Goal: Transaction & Acquisition: Obtain resource

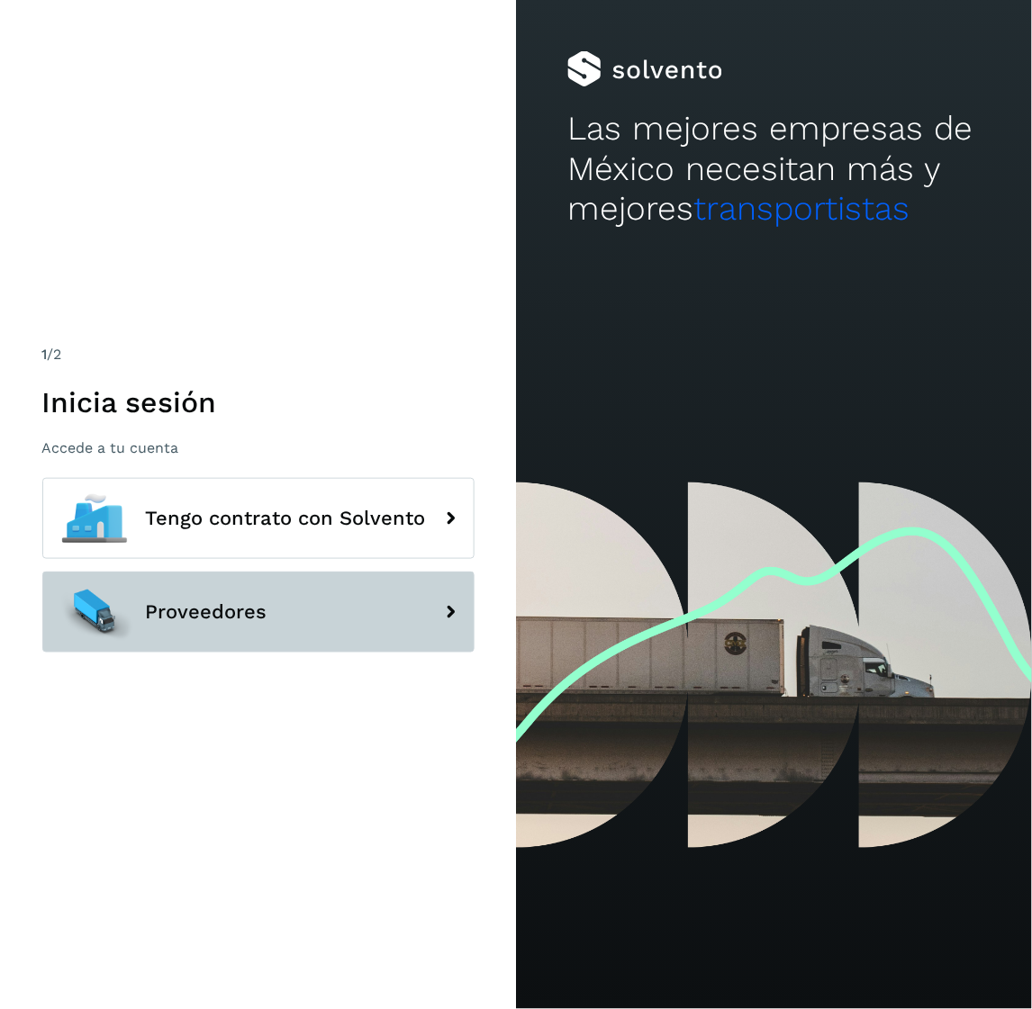
click at [257, 597] on button "Proveedores" at bounding box center [258, 612] width 432 height 81
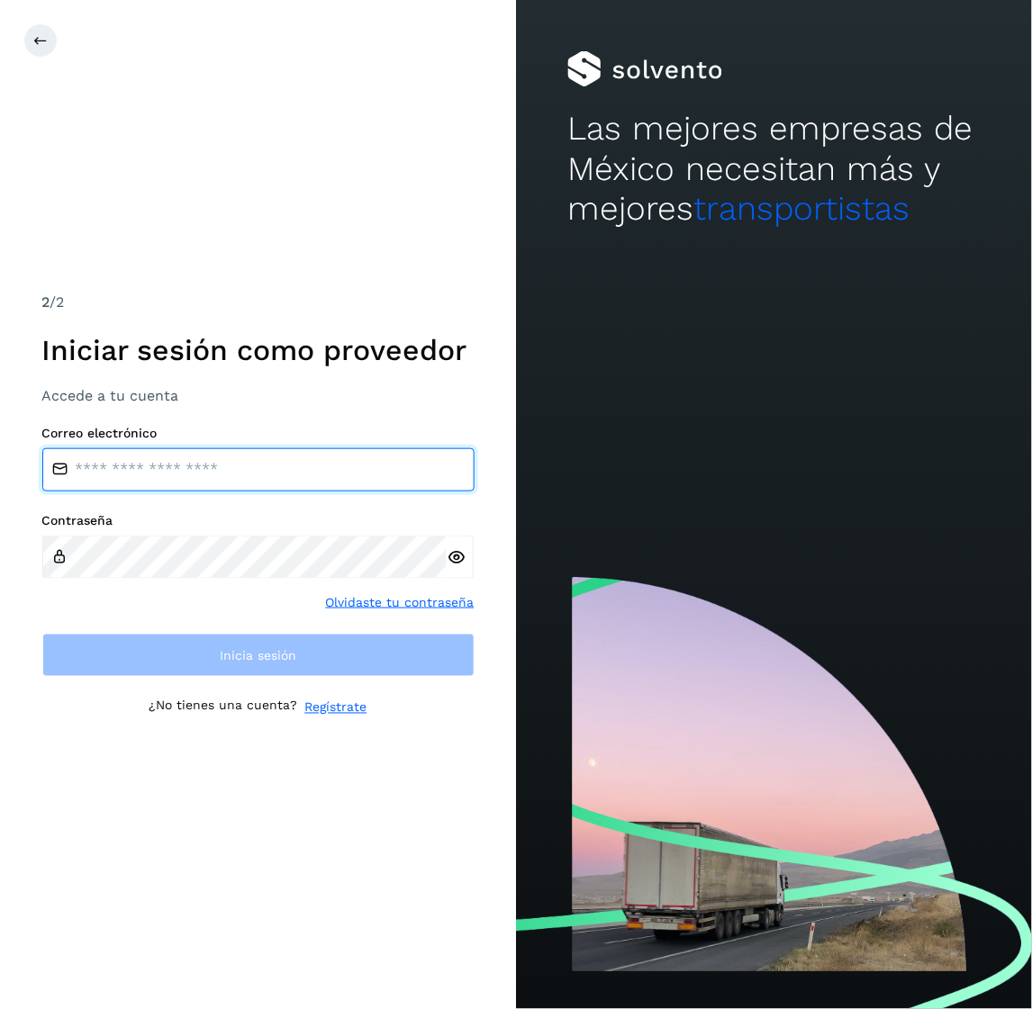
type input "**********"
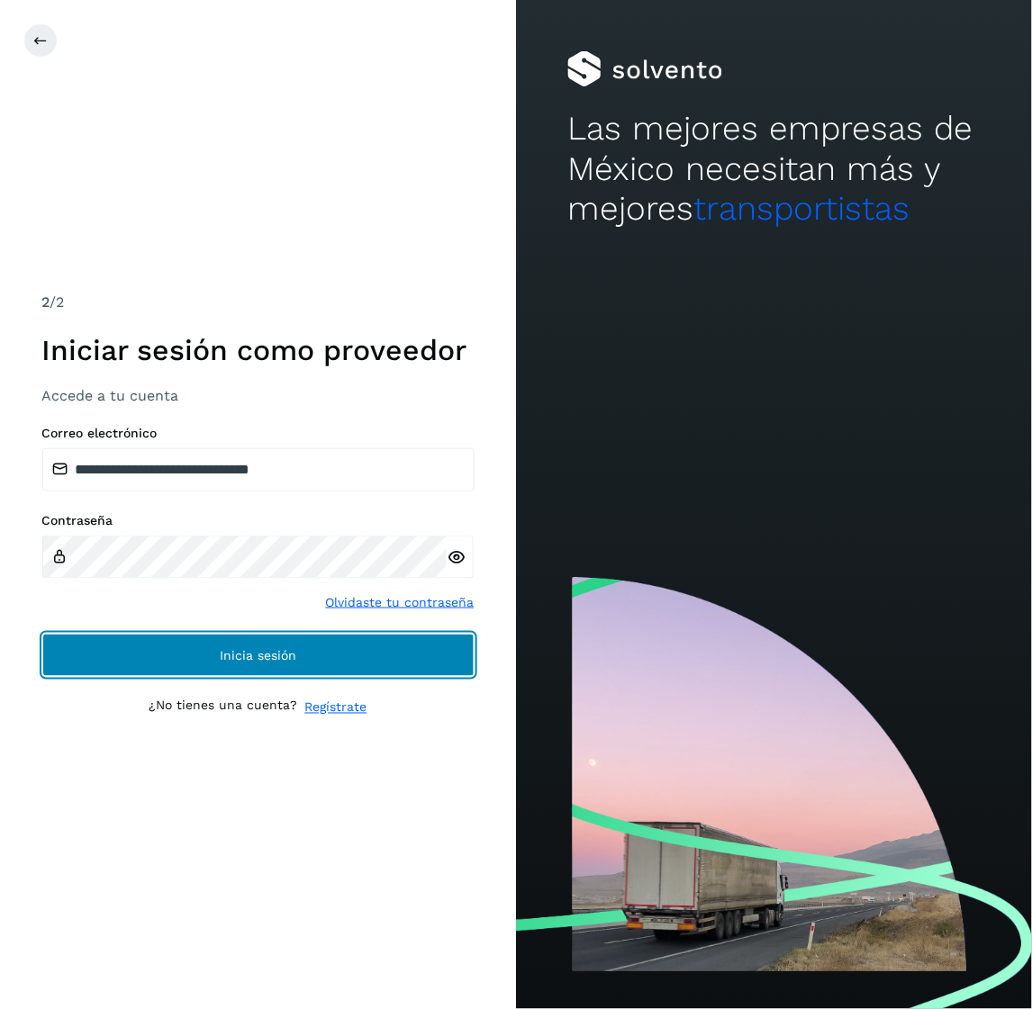
click at [282, 644] on button "Inicia sesión" at bounding box center [258, 655] width 432 height 43
click at [279, 643] on button "Inicia sesión" at bounding box center [258, 655] width 432 height 43
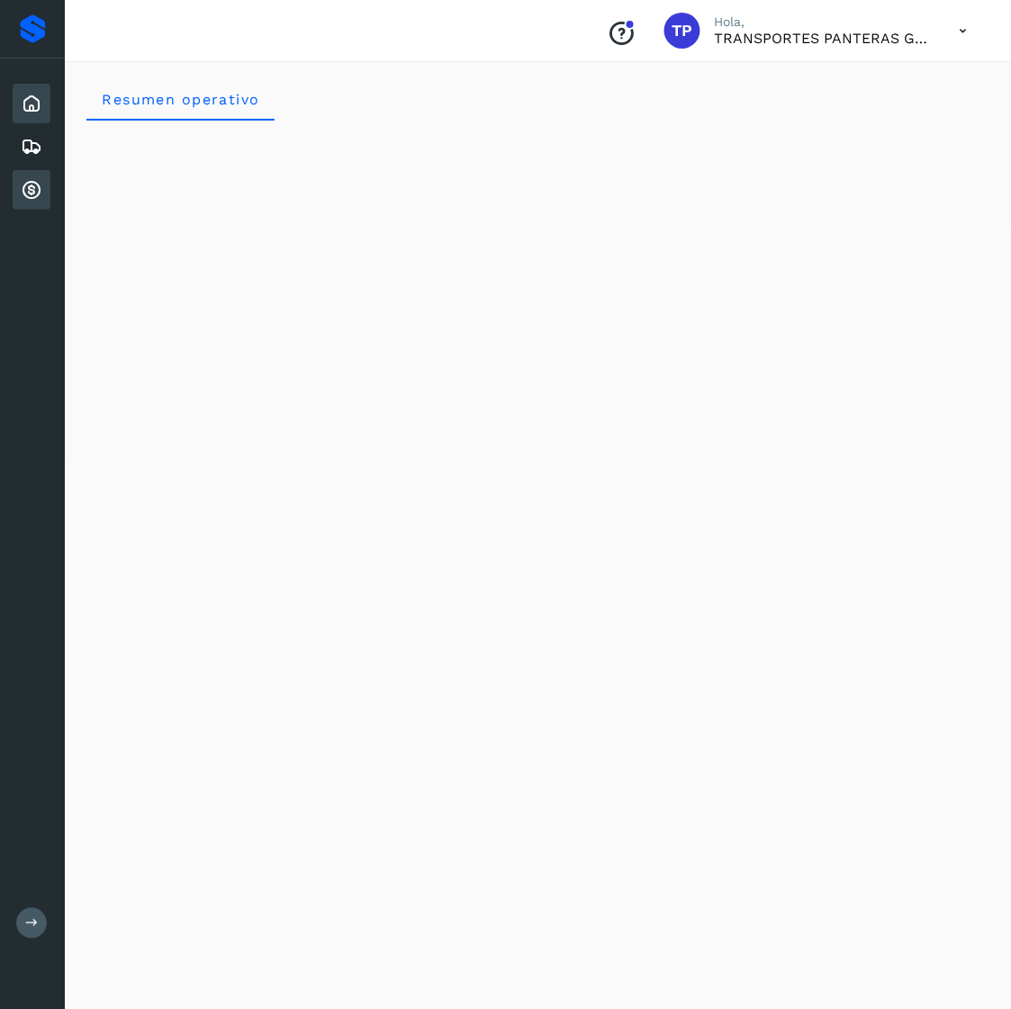
click at [29, 180] on icon at bounding box center [32, 190] width 22 height 22
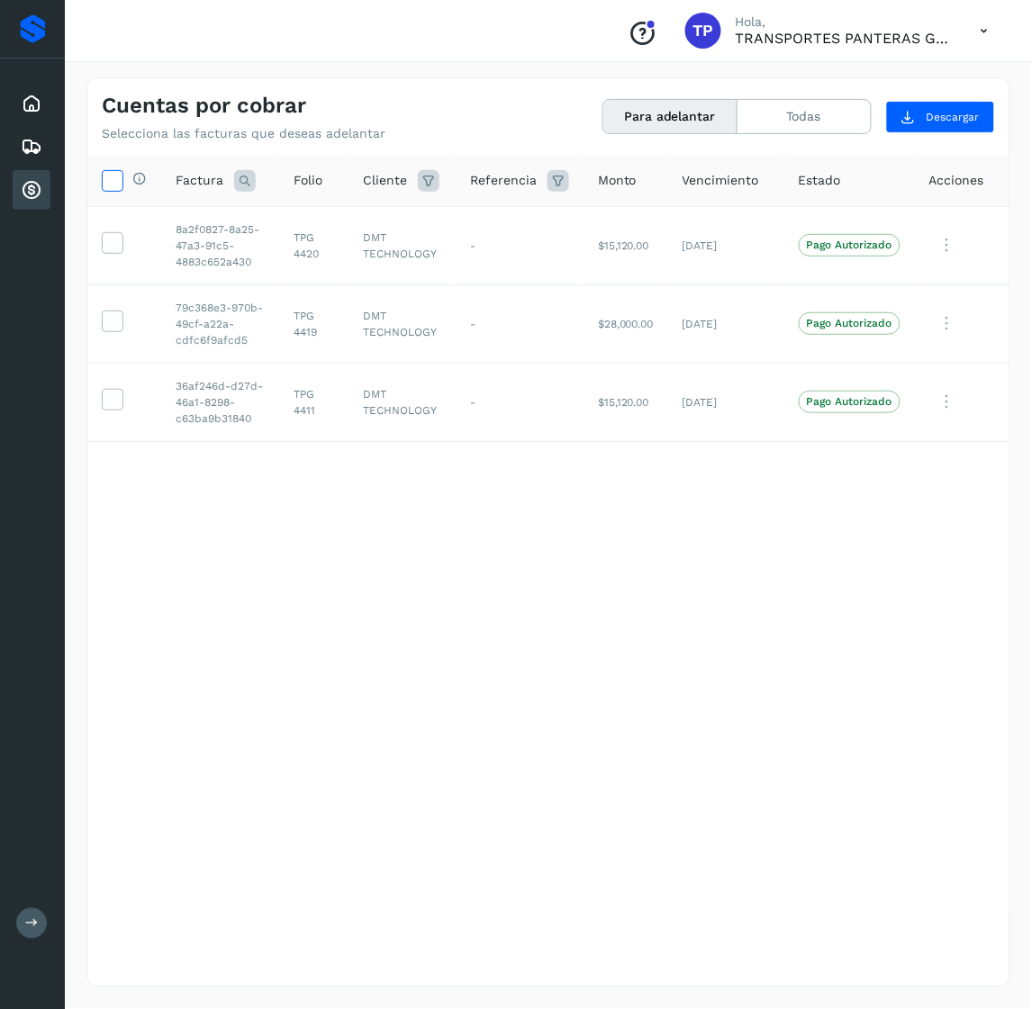
click at [105, 176] on icon at bounding box center [112, 179] width 19 height 19
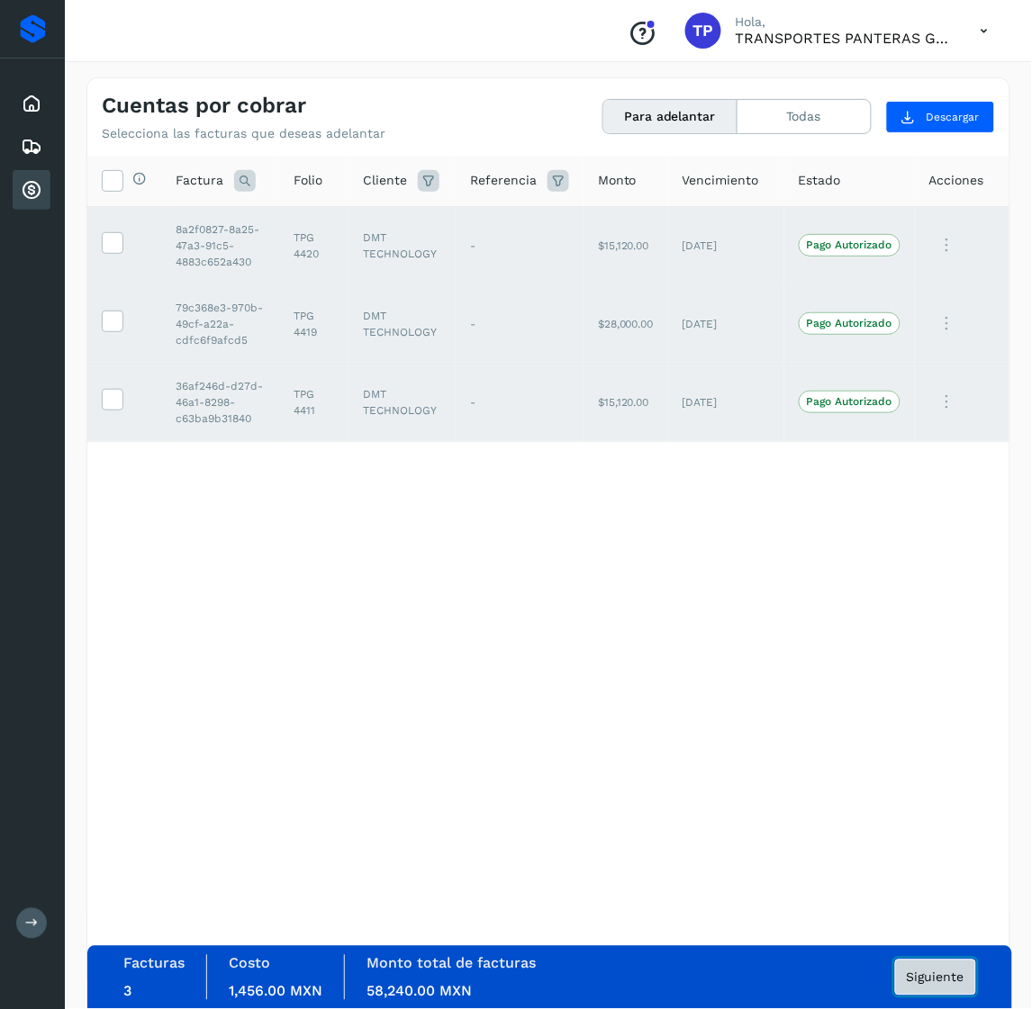
click at [925, 972] on span "Siguiente" at bounding box center [936, 977] width 58 height 13
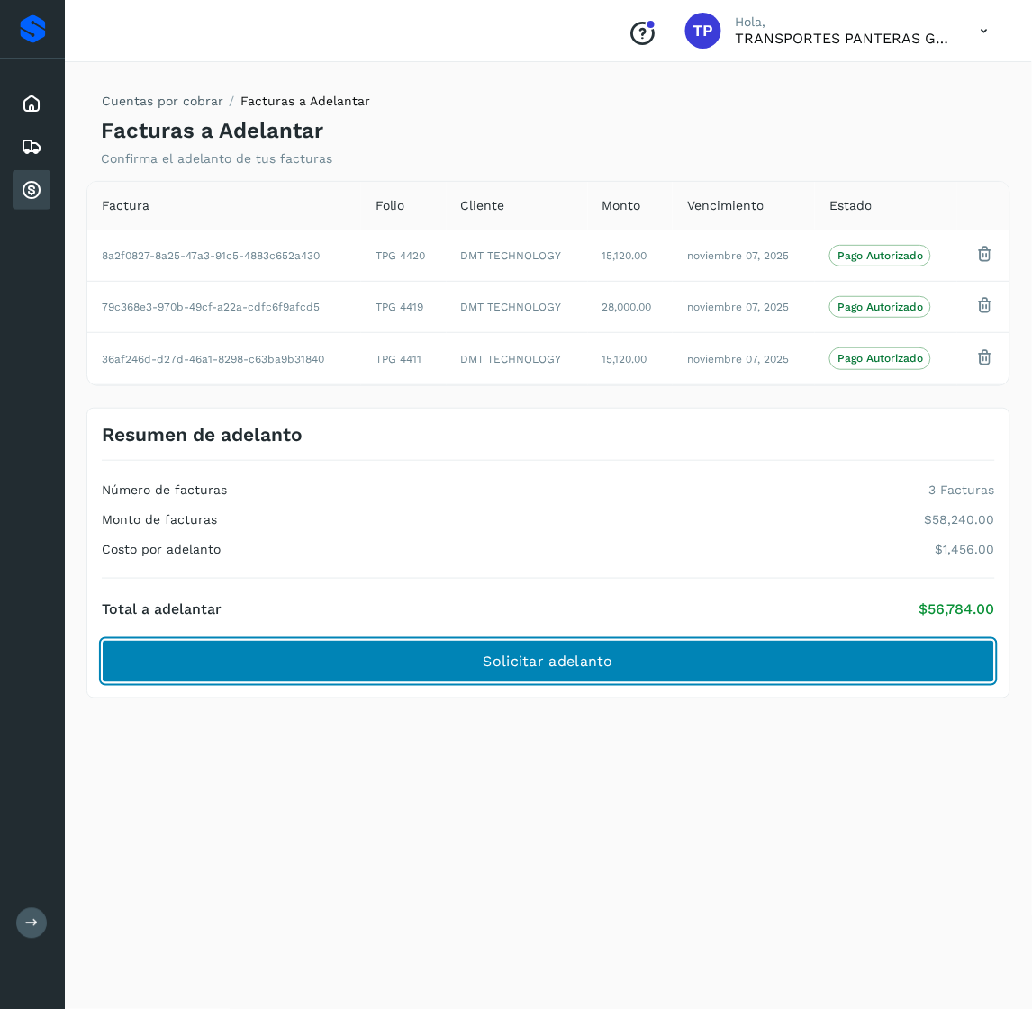
click at [645, 659] on button "Solicitar adelanto" at bounding box center [548, 661] width 893 height 43
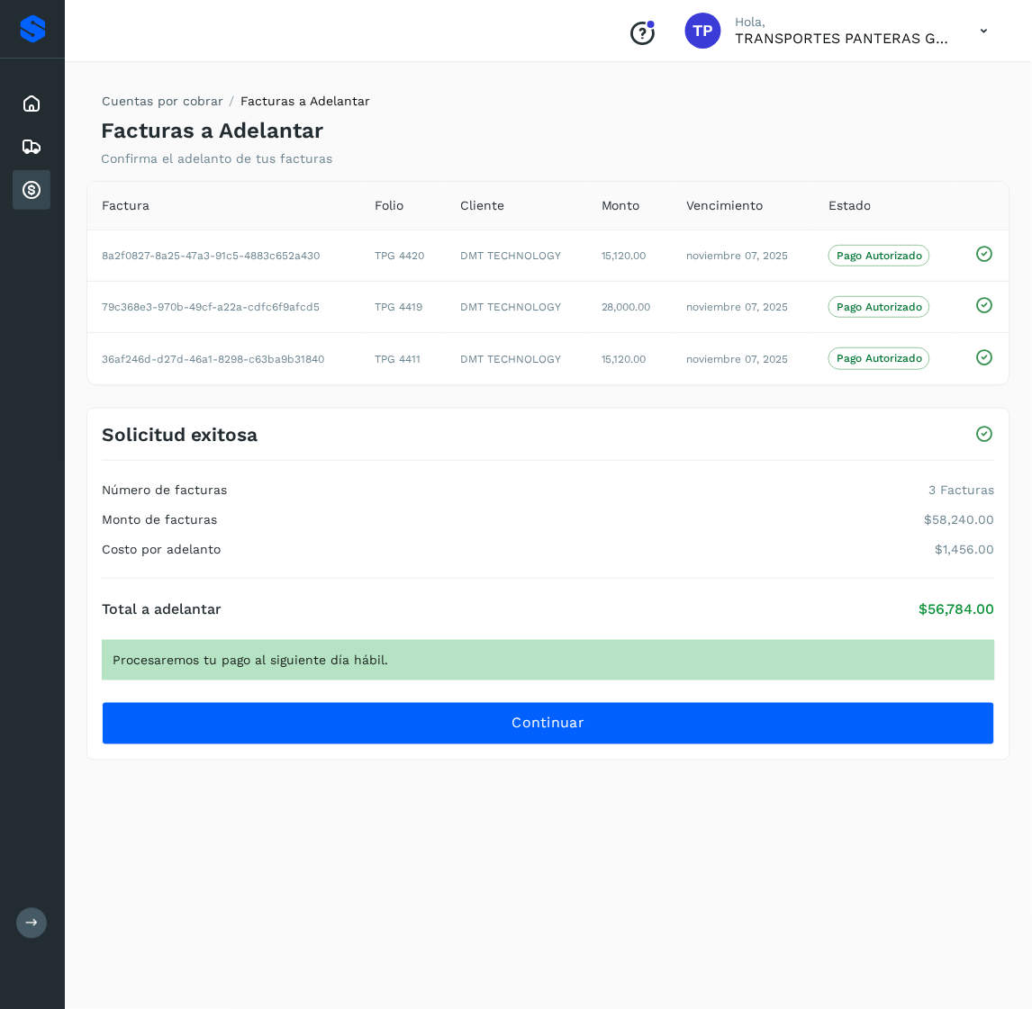
click at [641, 702] on div "Total a adelantar $56,784.00 Procesaremos tu pago al siguiente día hábil. Conti…" at bounding box center [548, 662] width 893 height 166
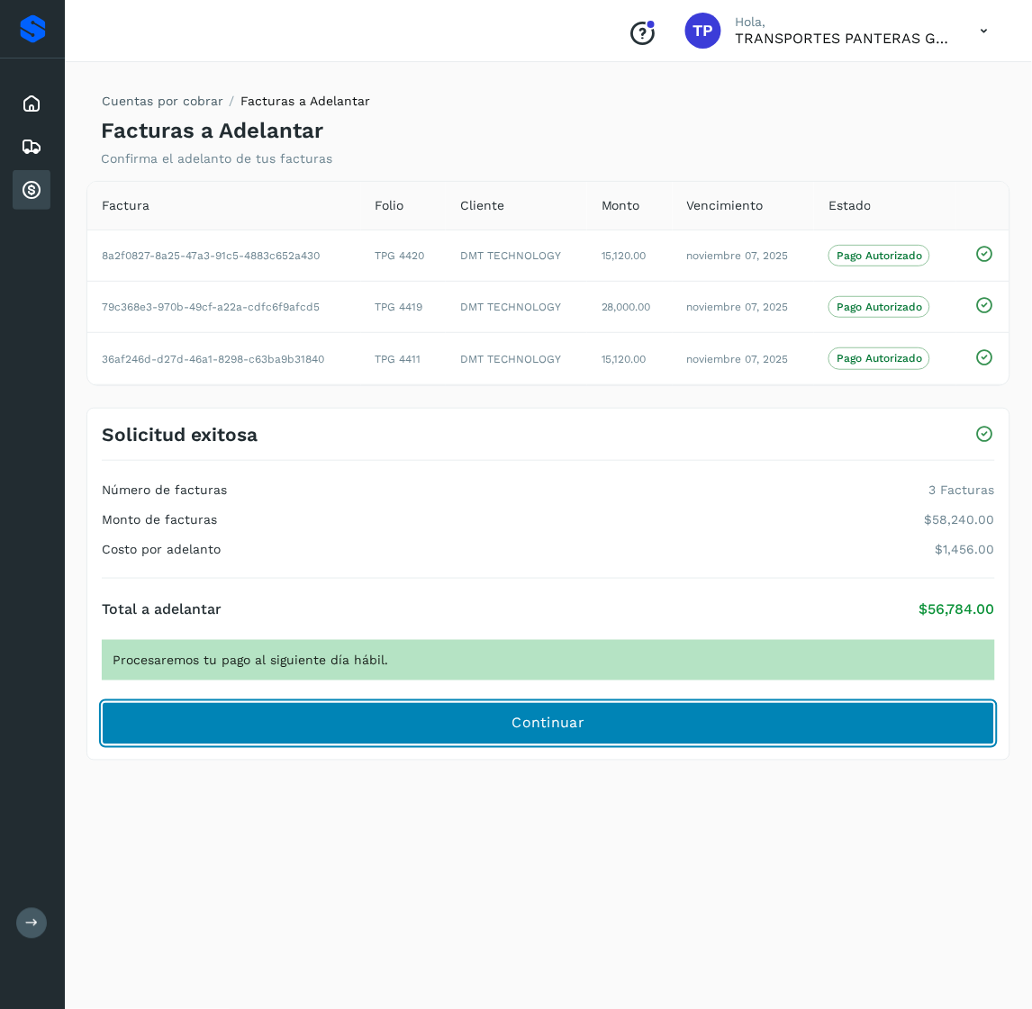
click at [624, 715] on button "Continuar" at bounding box center [548, 723] width 893 height 43
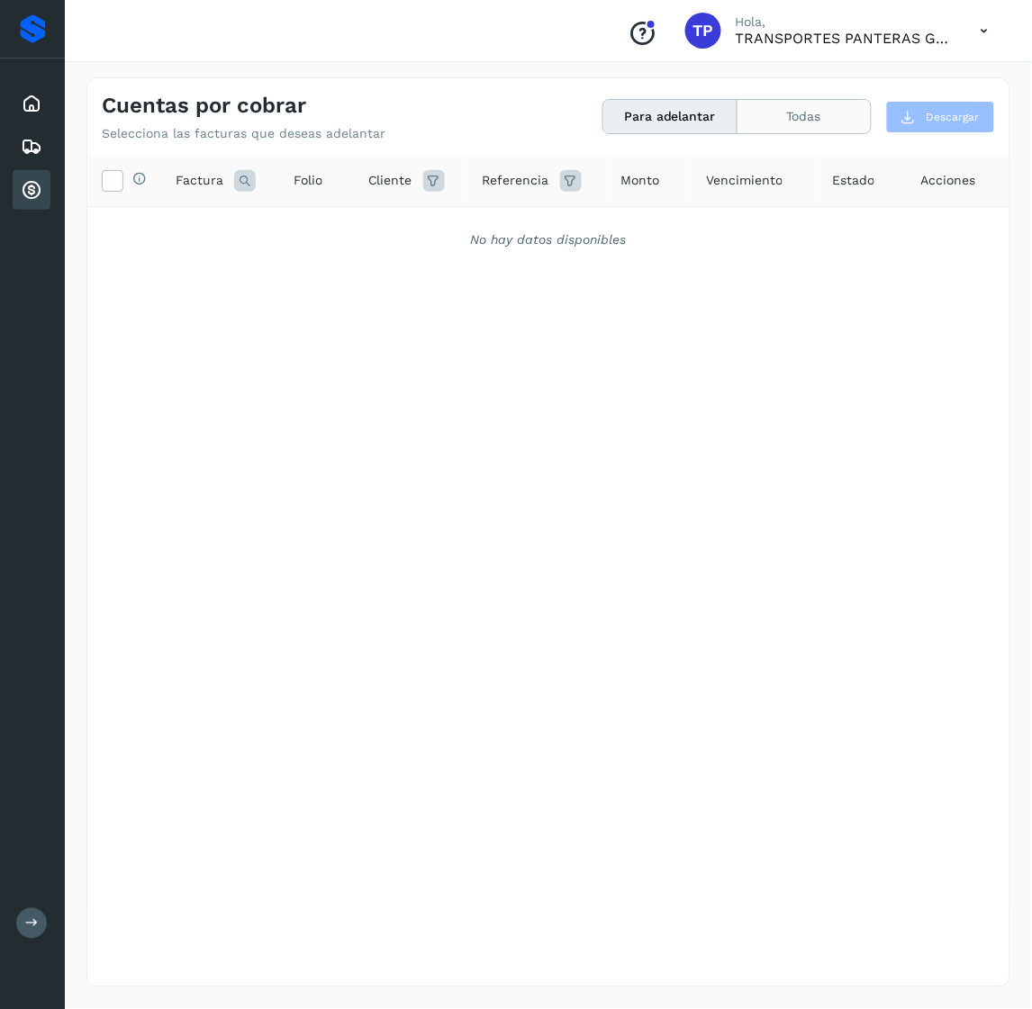
click at [816, 108] on button "Todas" at bounding box center [803, 116] width 133 height 33
